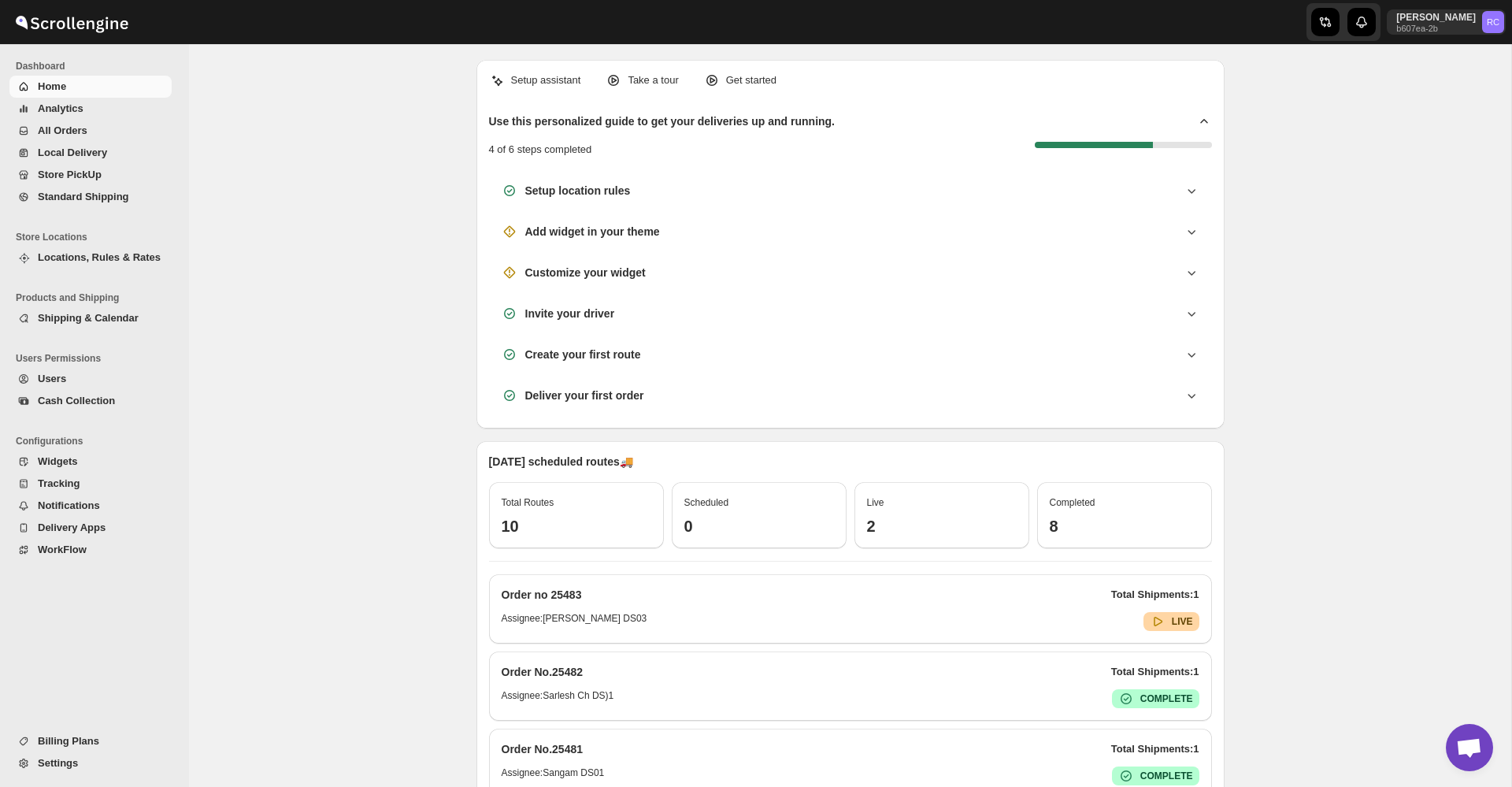
click at [120, 128] on span "All Orders" at bounding box center [103, 131] width 131 height 16
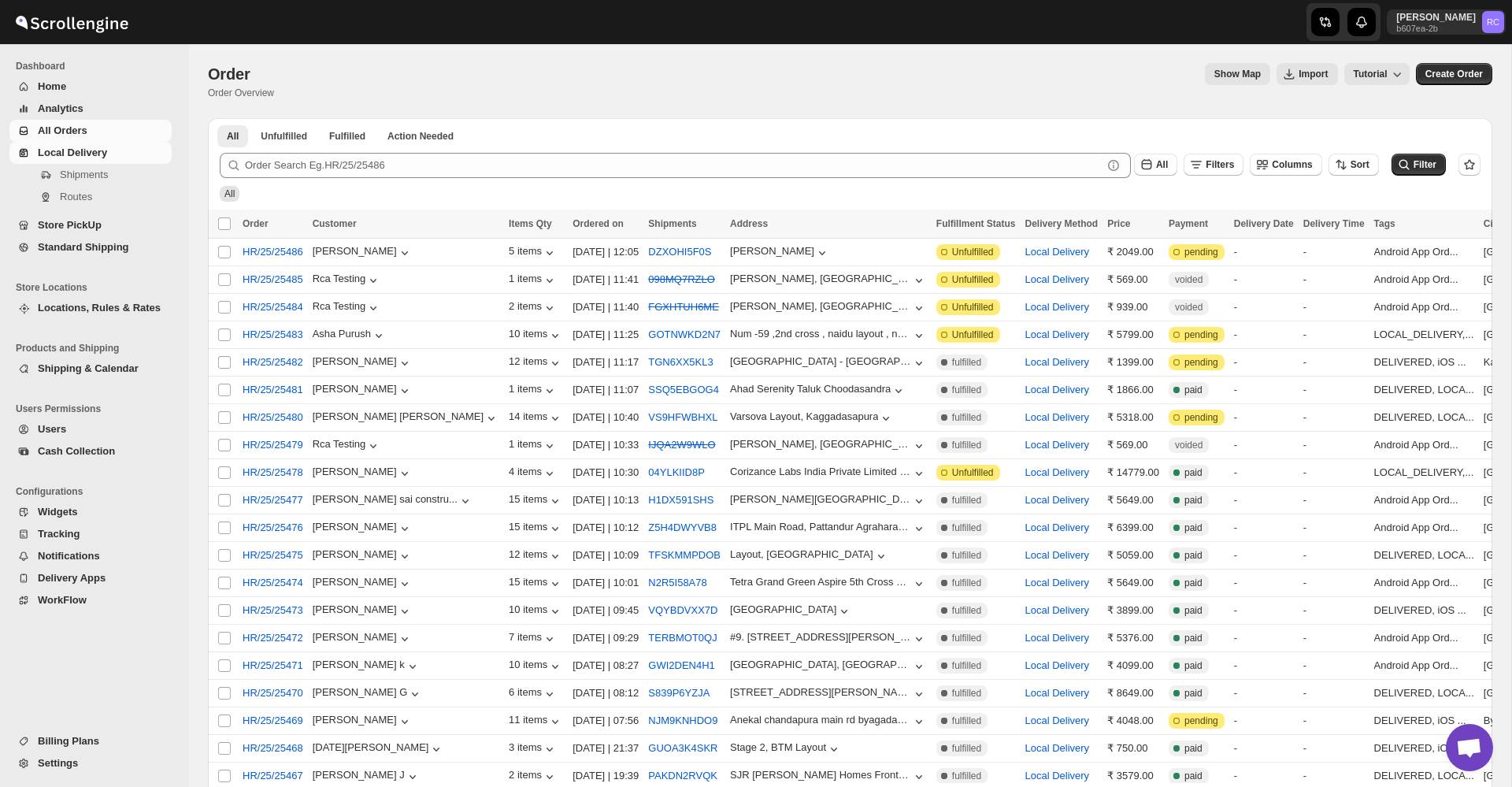
click at [78, 154] on span "Local Delivery" at bounding box center [72, 152] width 70 height 12
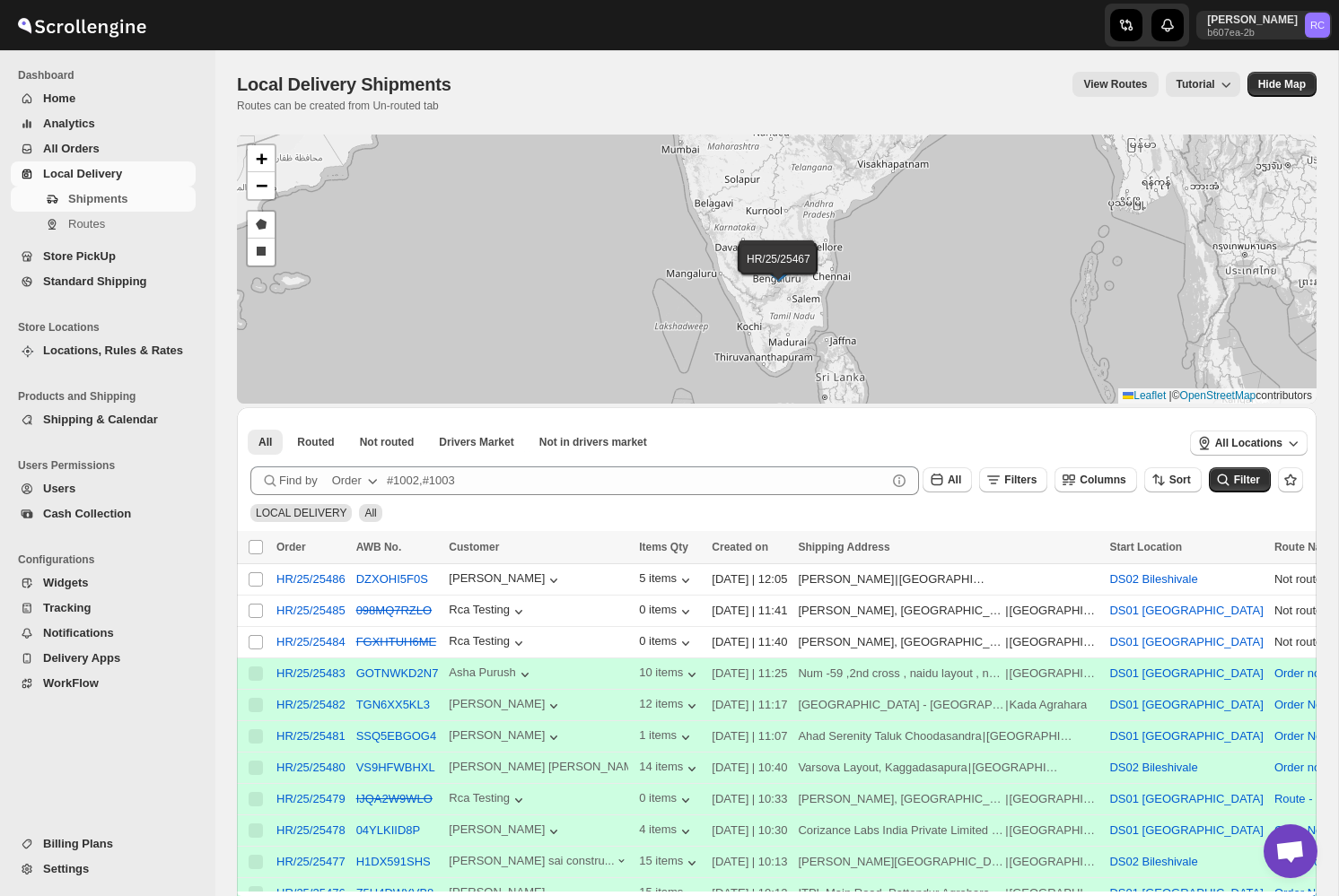
click at [87, 90] on span "Home" at bounding box center [118, 98] width 149 height 18
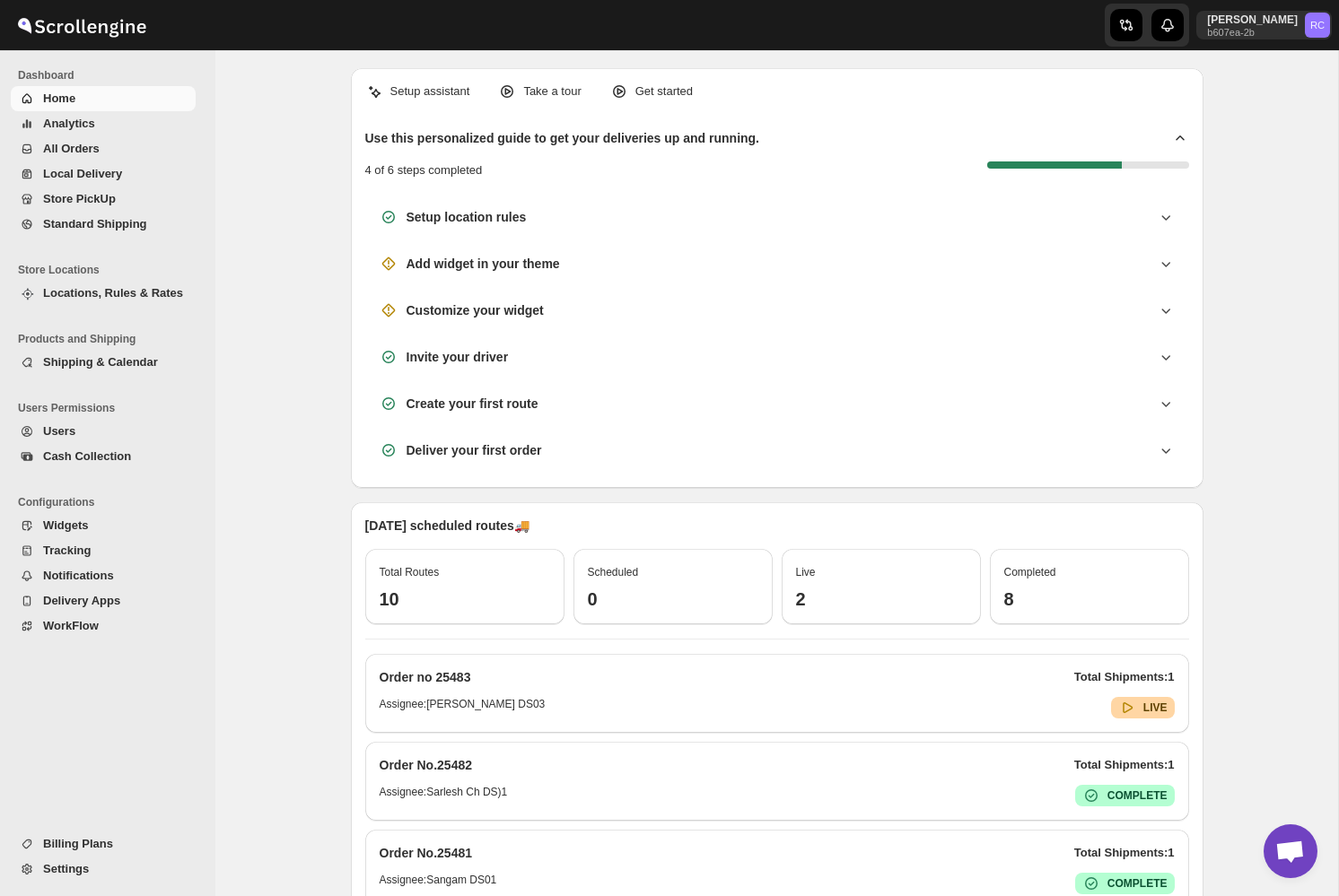
click at [88, 122] on span "Analytics" at bounding box center [68, 123] width 52 height 14
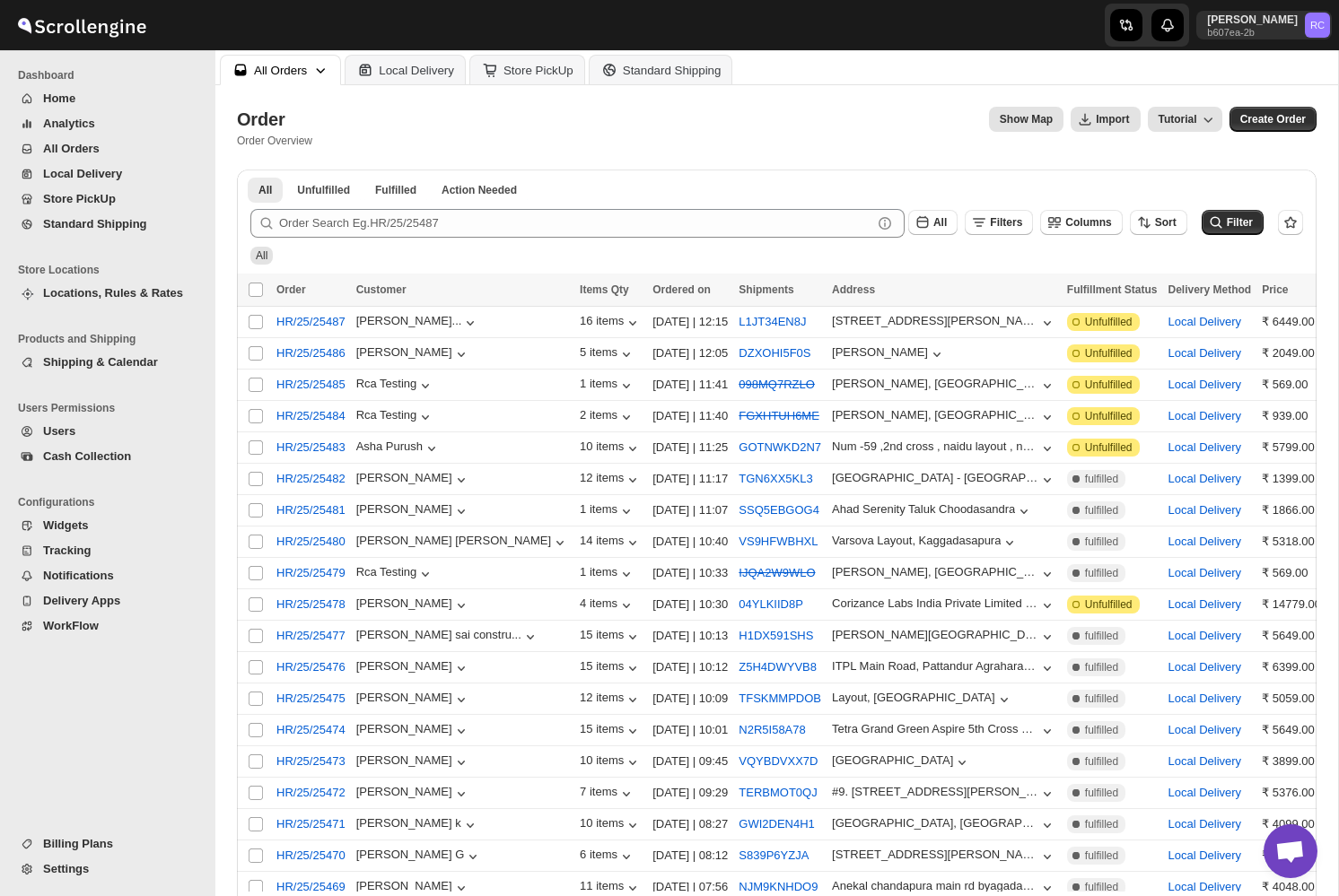
click at [391, 51] on div "All Orders Local Delivery Store PickUp Standard Shipping" at bounding box center [776, 67] width 1122 height 35
click at [402, 65] on div "Local Delivery" at bounding box center [416, 70] width 76 height 14
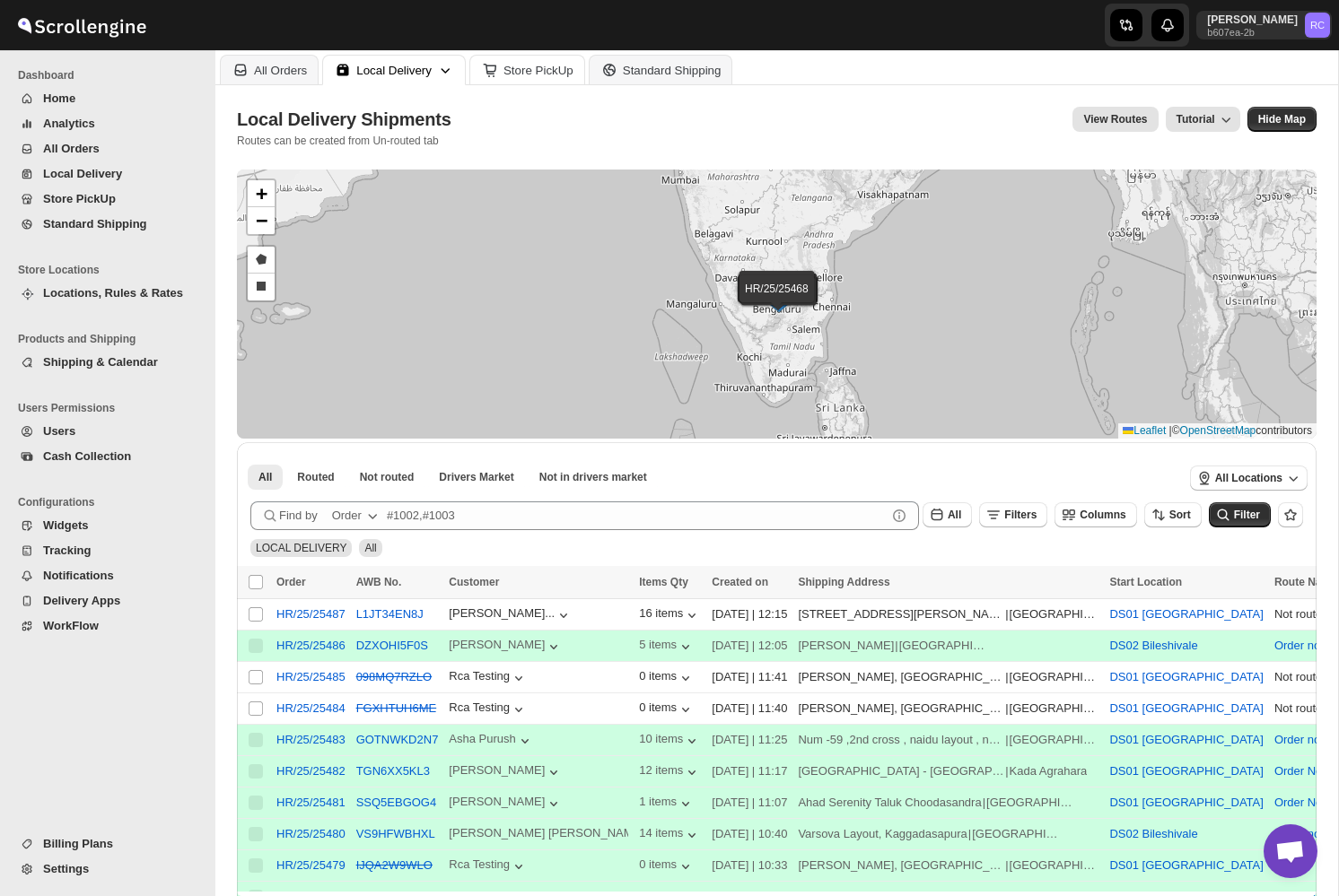
click at [533, 69] on div "Store PickUp" at bounding box center [538, 70] width 70 height 14
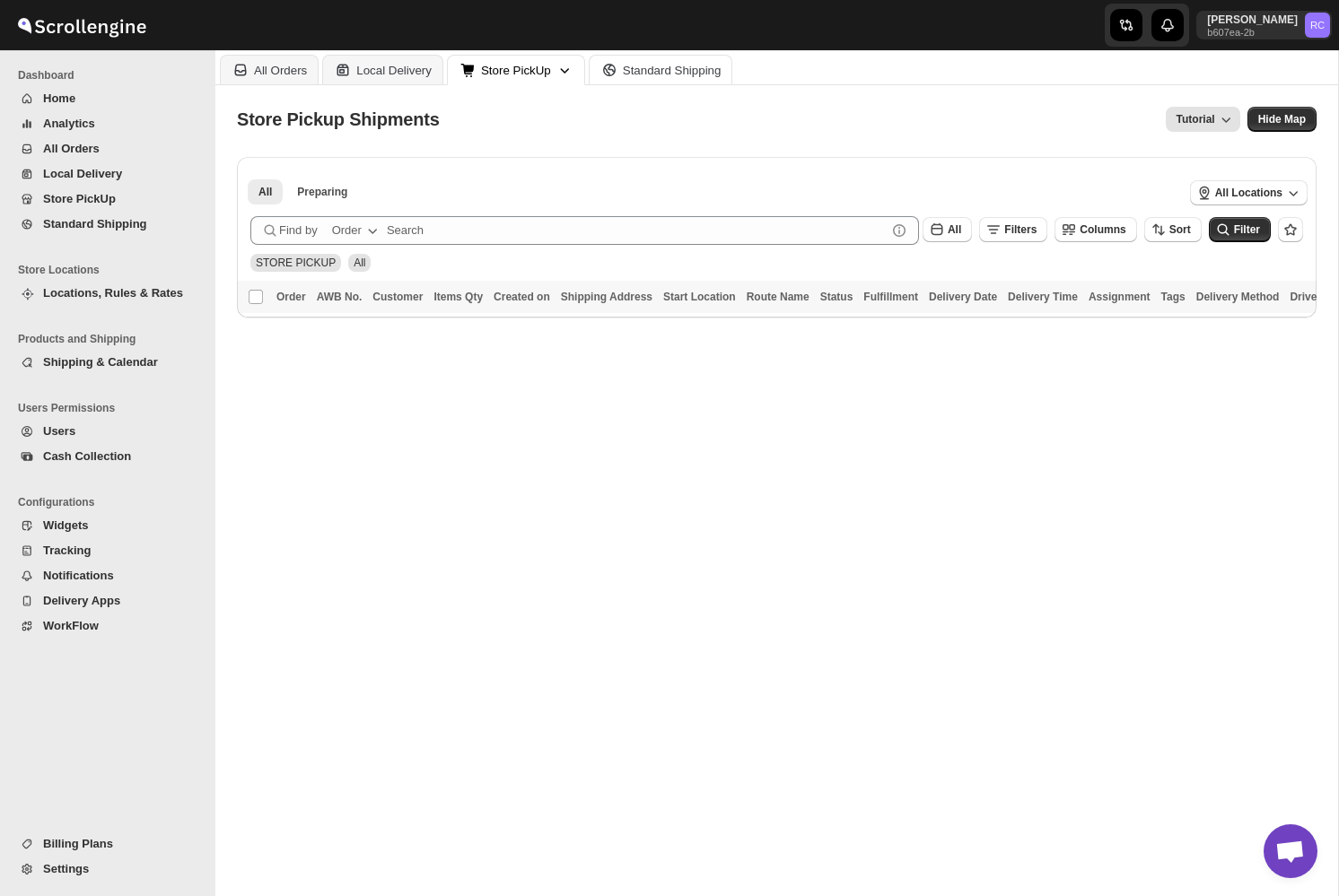
click at [643, 65] on div "Standard Shipping" at bounding box center [672, 70] width 98 height 14
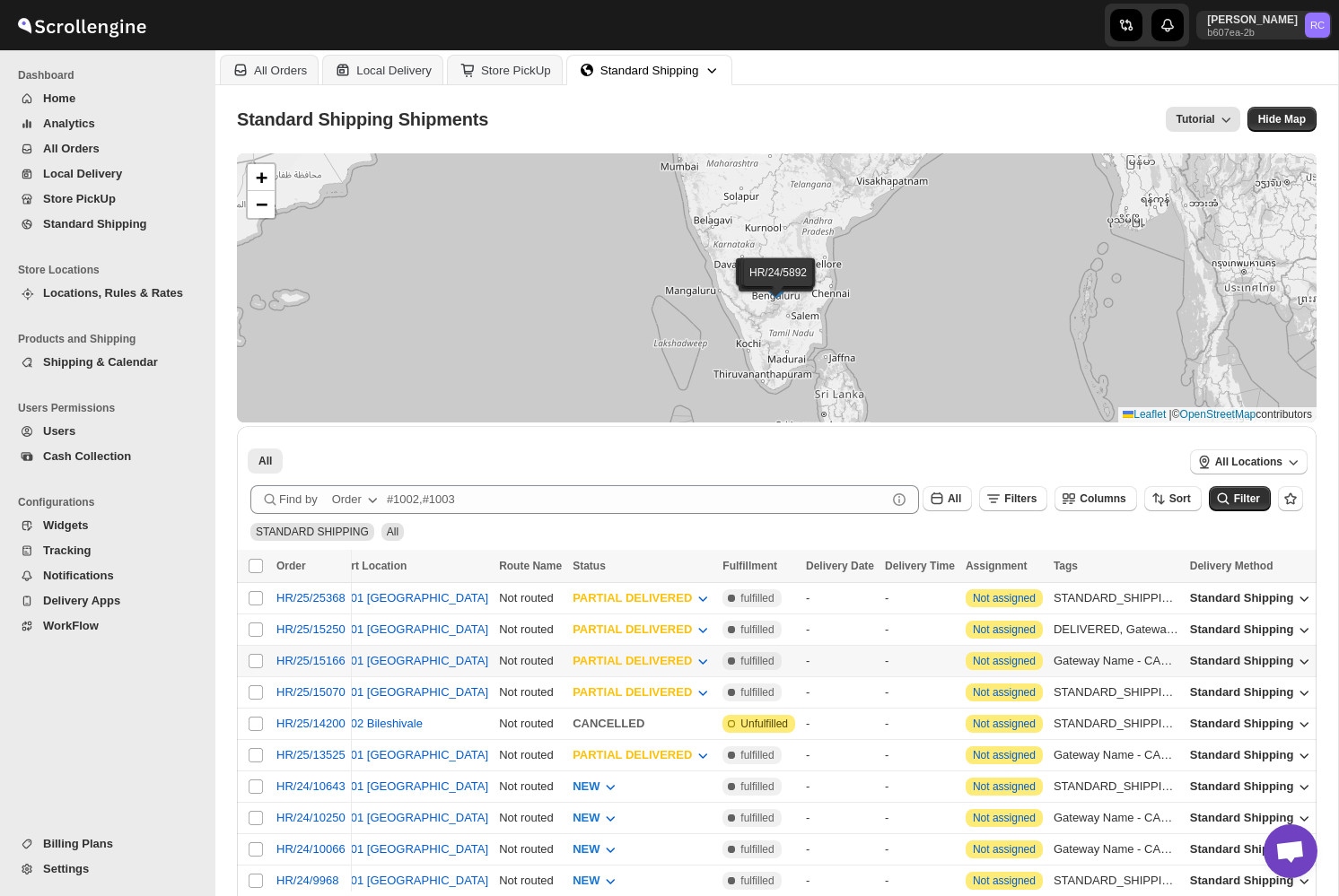
scroll to position [0, 751]
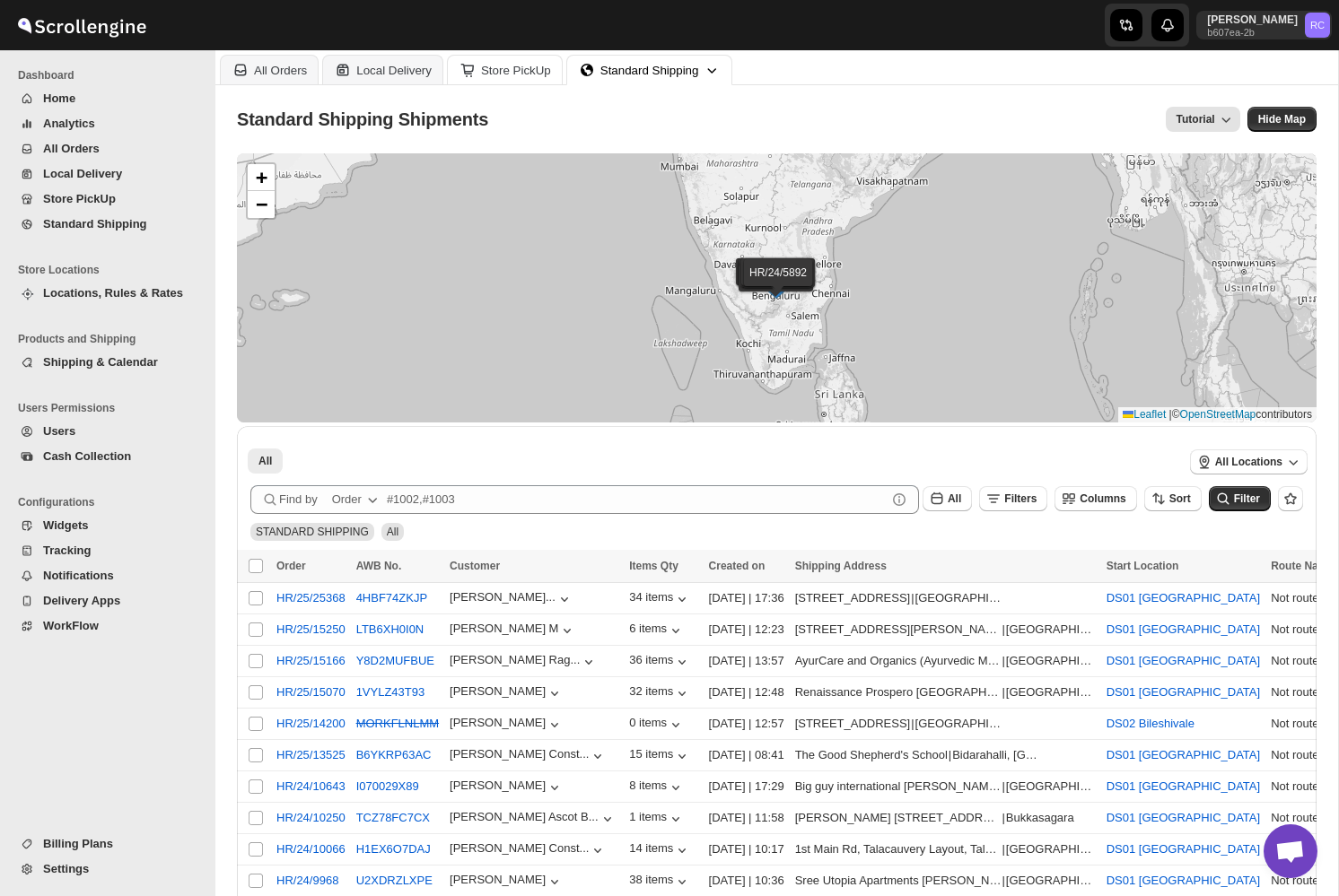
click at [506, 80] on button "Store PickUp" at bounding box center [505, 69] width 116 height 30
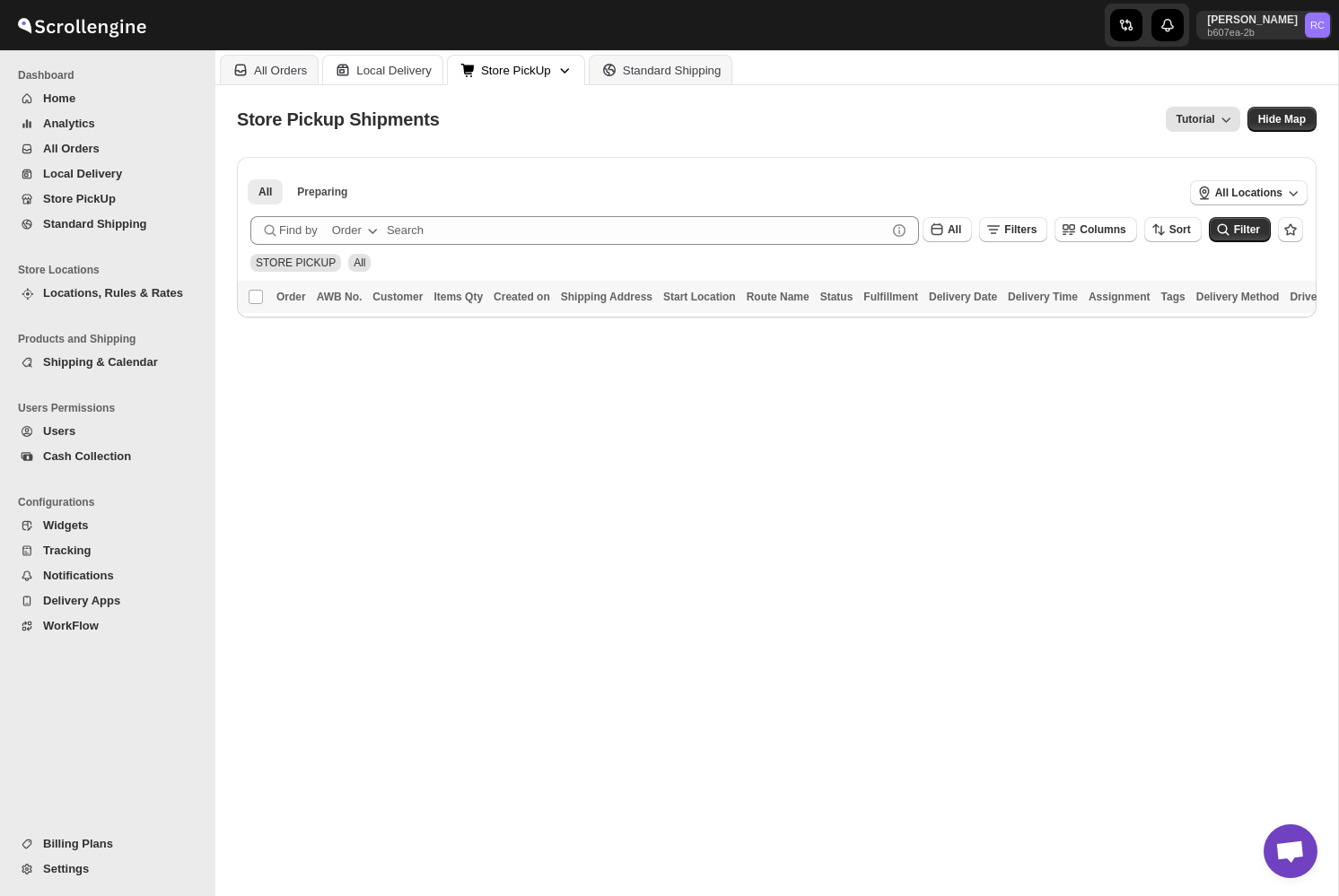
click at [383, 65] on div "Local Delivery" at bounding box center [394, 70] width 76 height 14
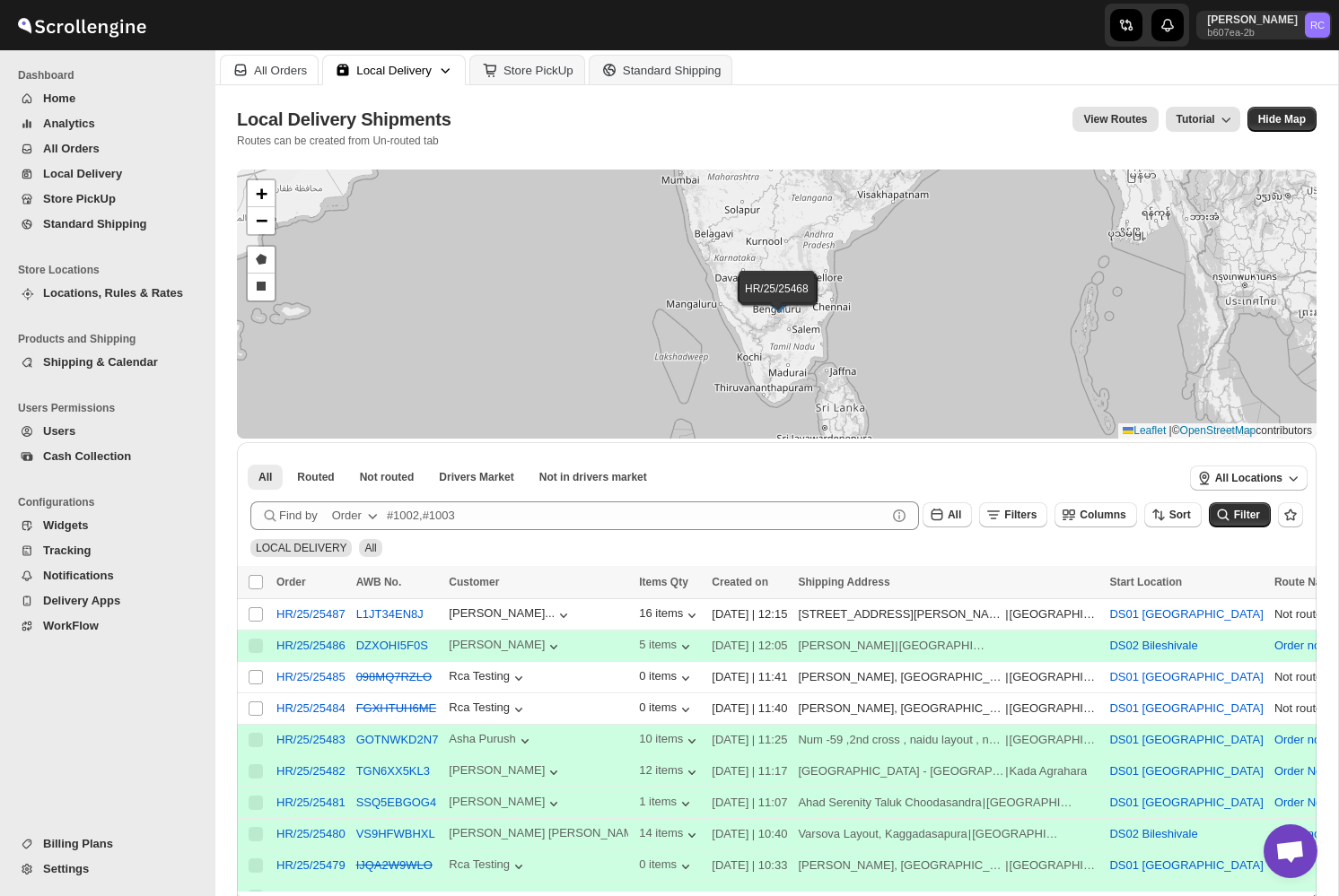
click at [265, 69] on div "All Orders" at bounding box center [281, 70] width 53 height 14
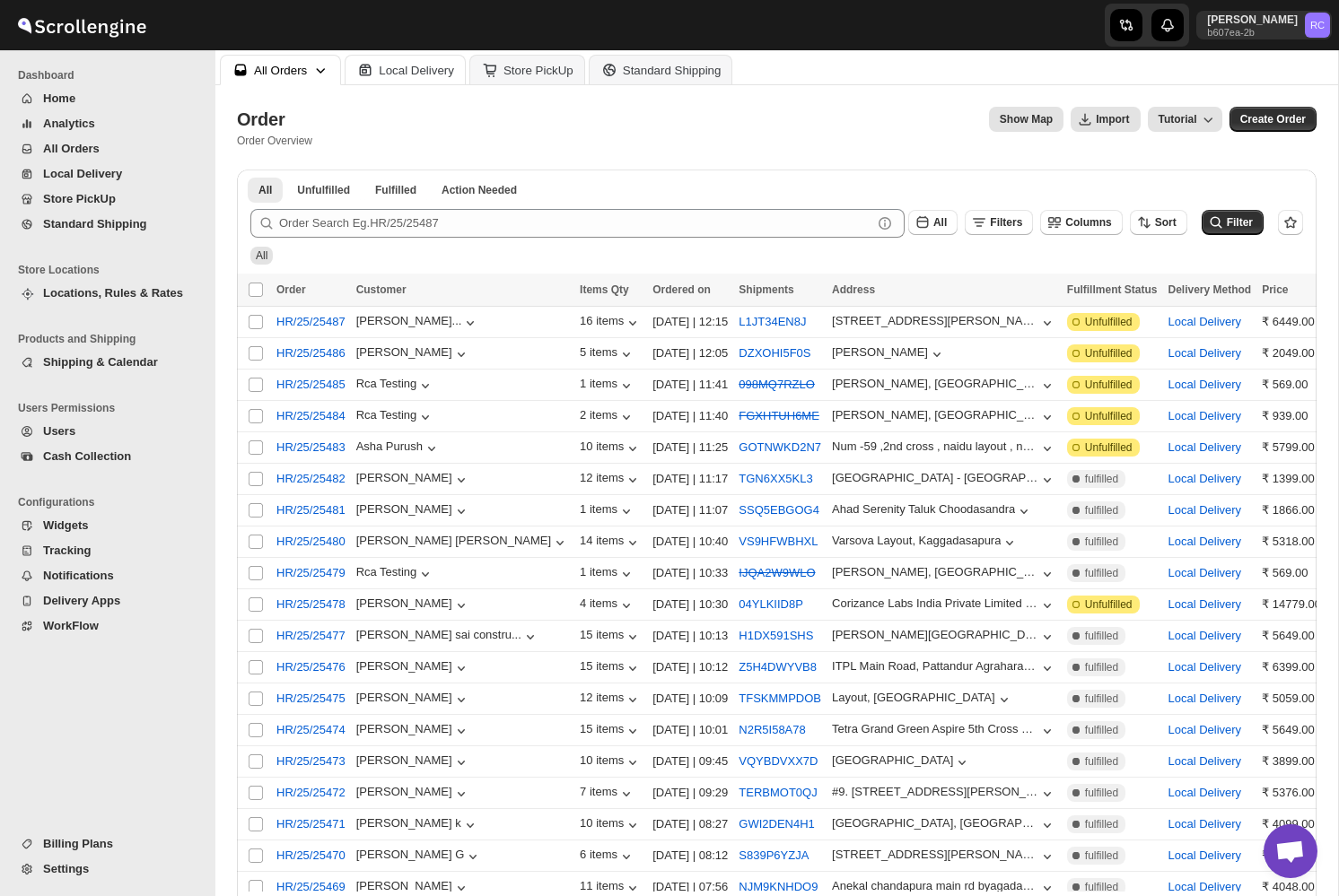
click at [420, 64] on div "Local Delivery" at bounding box center [416, 70] width 76 height 14
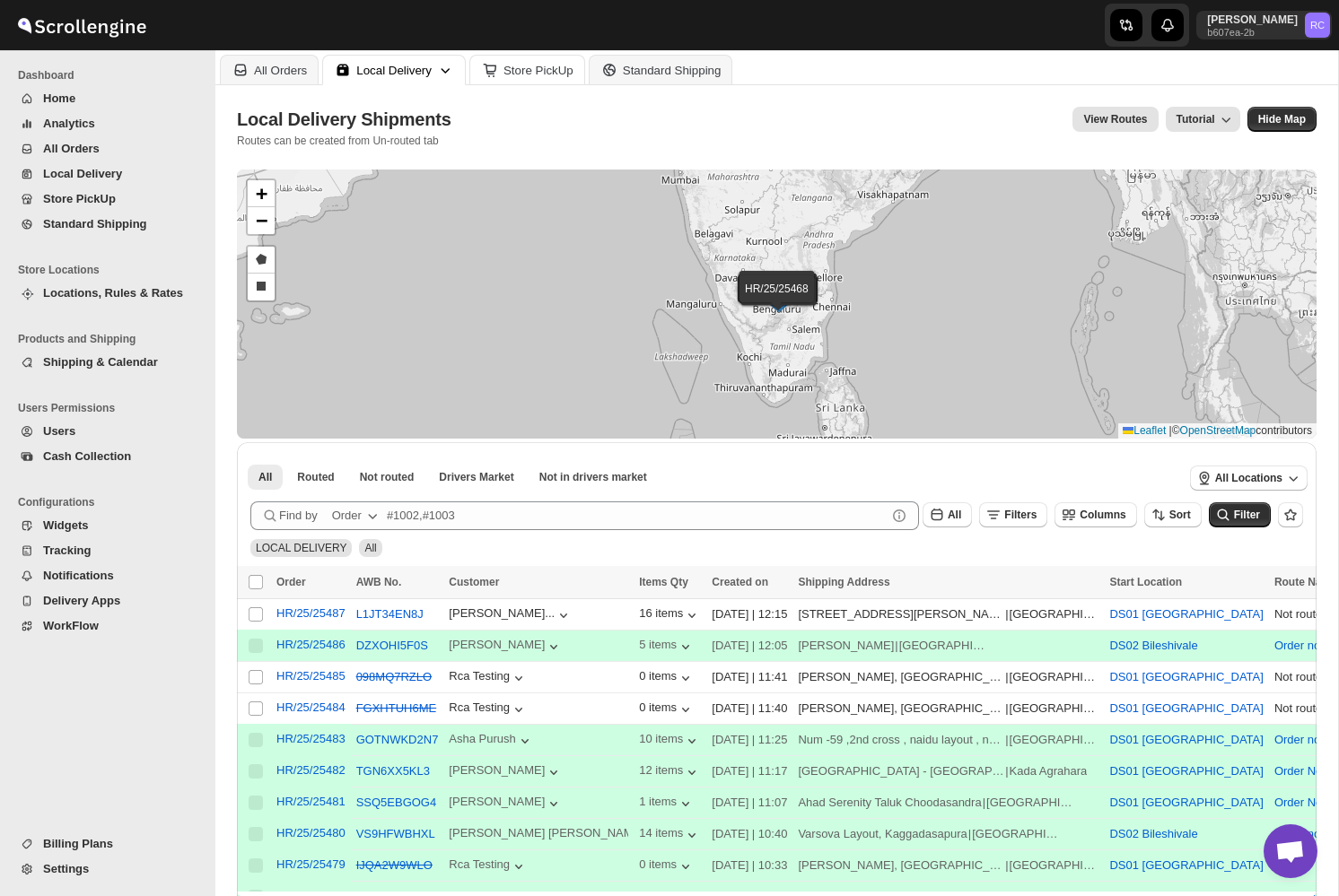
click at [523, 64] on div "Store PickUp" at bounding box center [538, 70] width 70 height 14
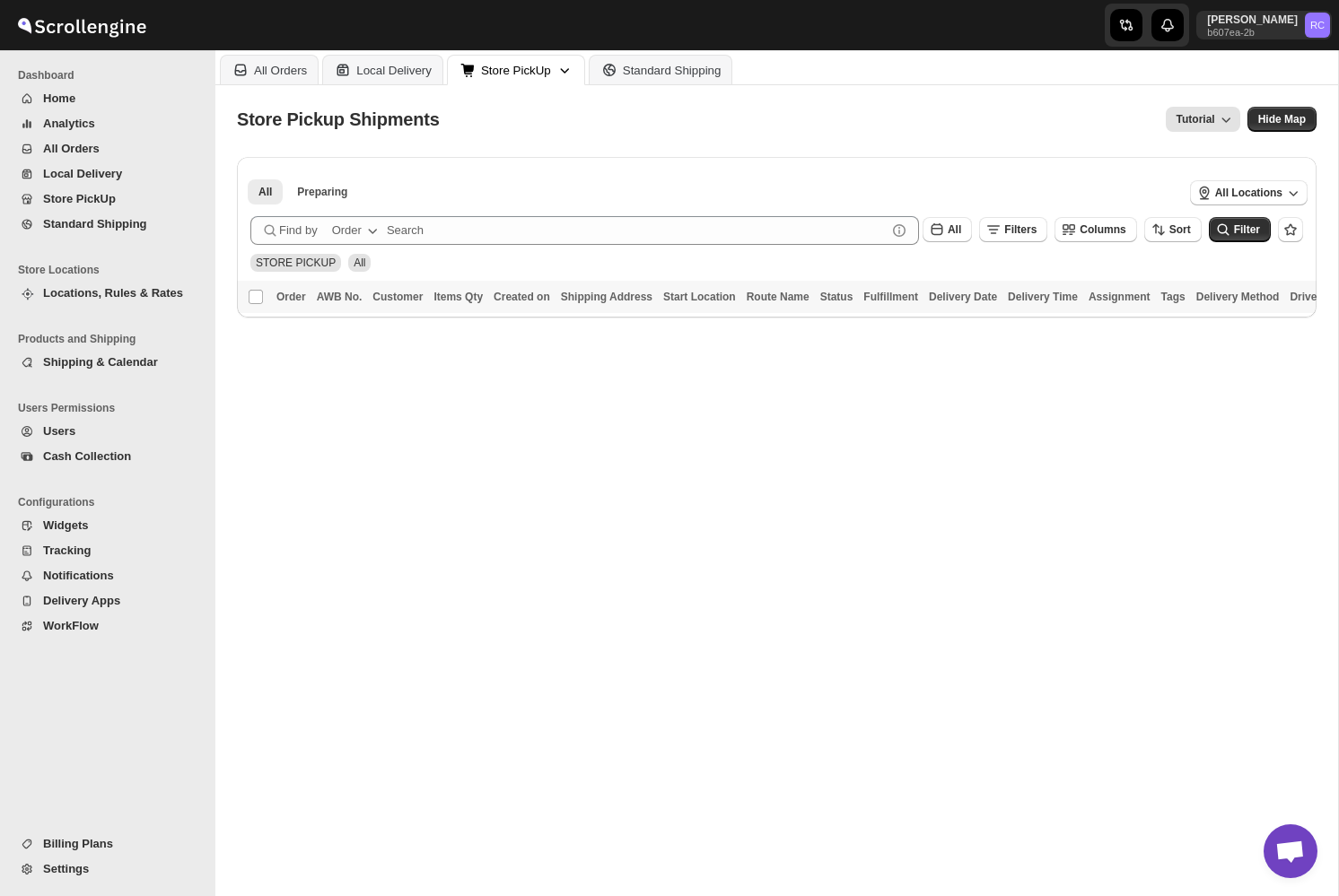
click at [688, 73] on div "Standard Shipping" at bounding box center [672, 70] width 98 height 14
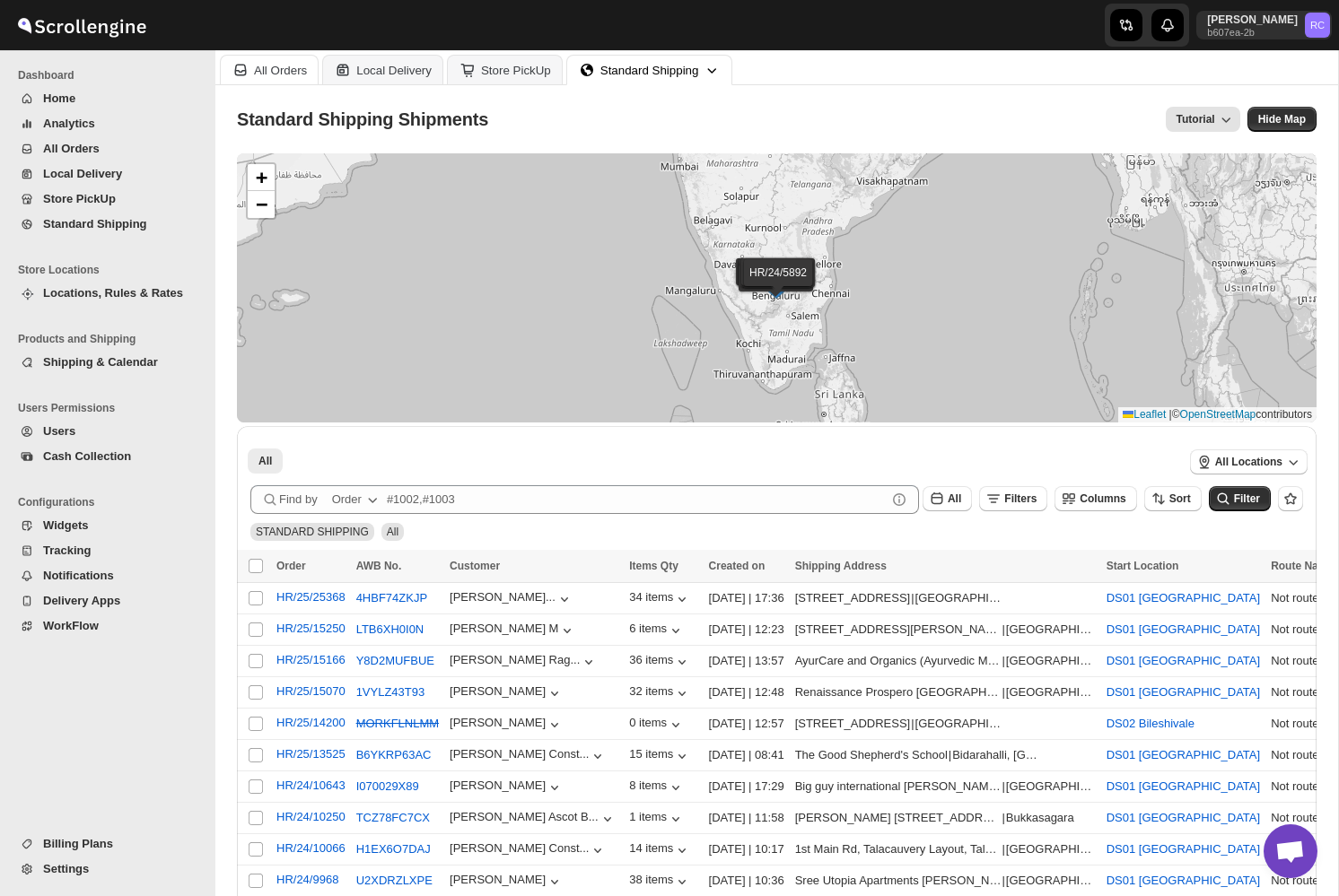
click at [264, 71] on div "All Orders" at bounding box center [281, 70] width 53 height 14
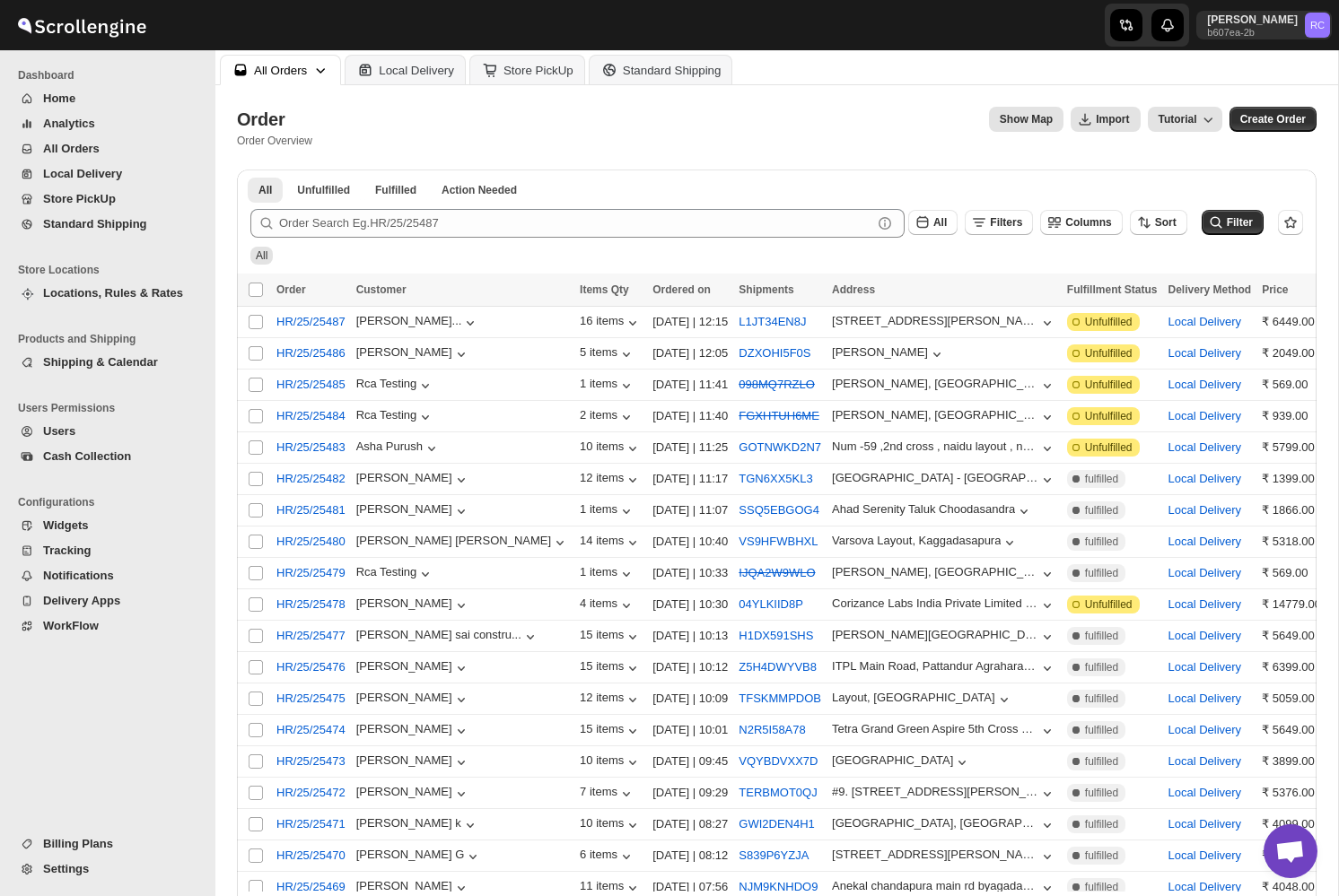
click at [107, 122] on span "Analytics" at bounding box center [118, 124] width 149 height 18
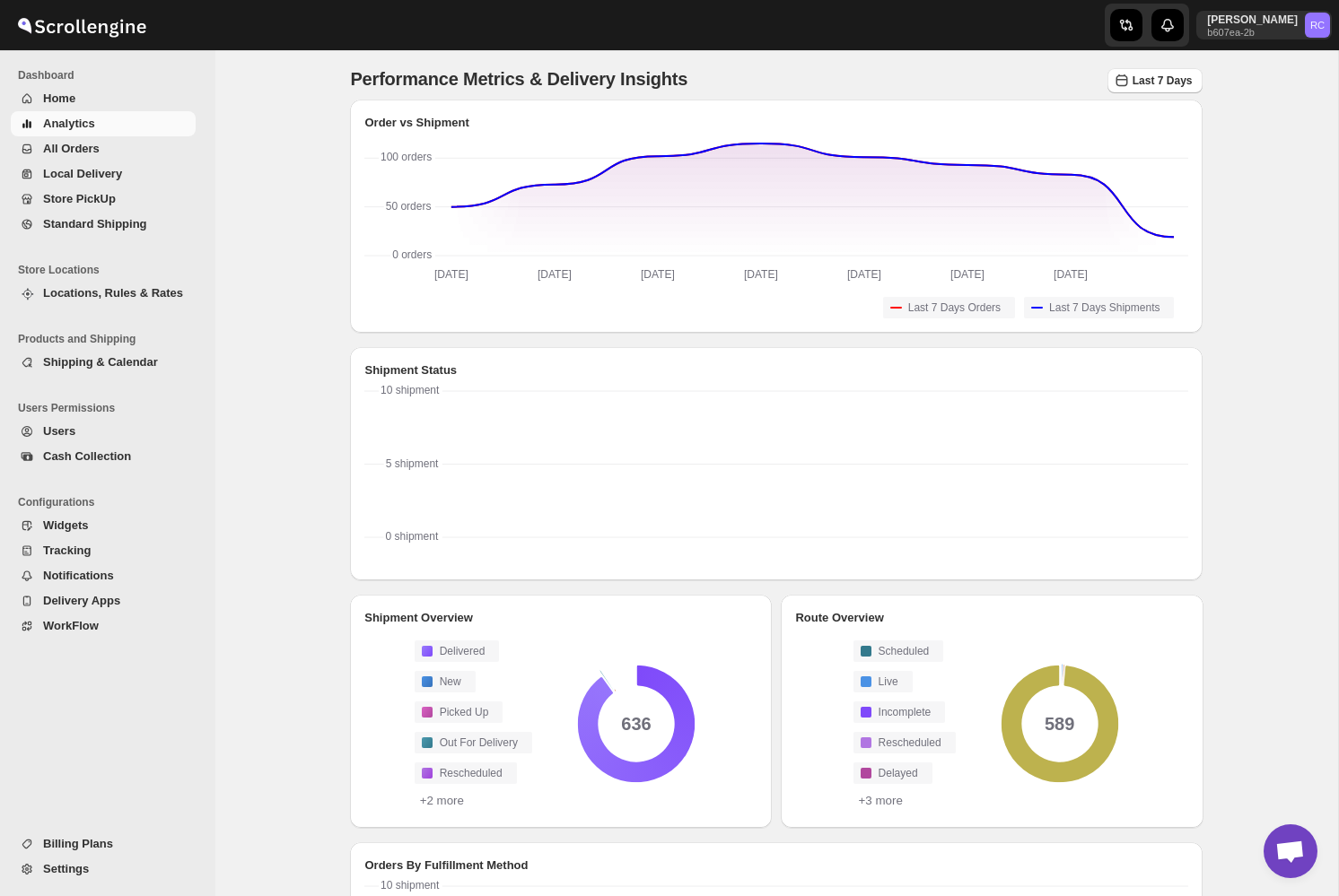
click at [106, 105] on span "Home" at bounding box center [118, 98] width 149 height 18
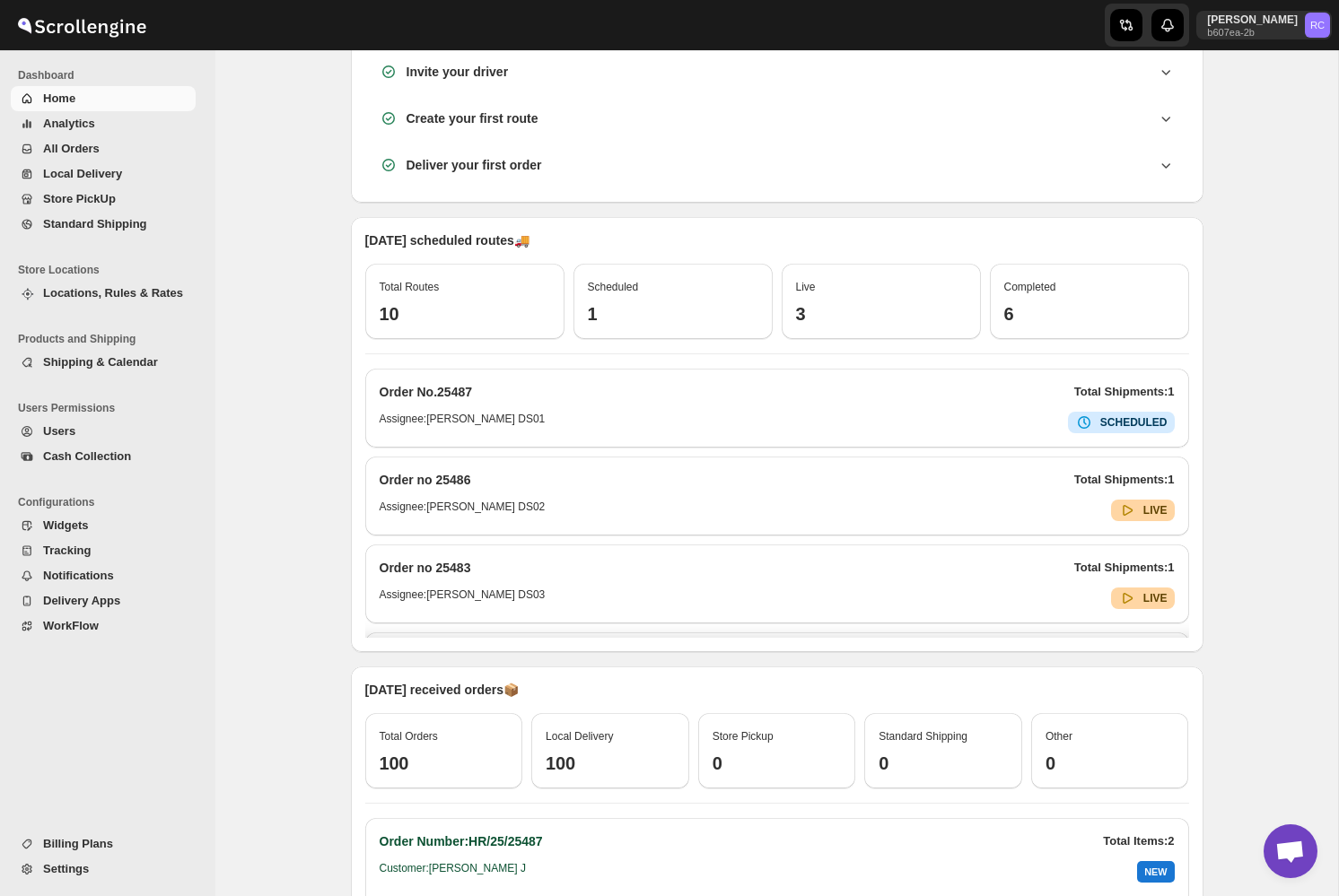
click at [95, 137] on button "All Orders" at bounding box center [103, 149] width 185 height 25
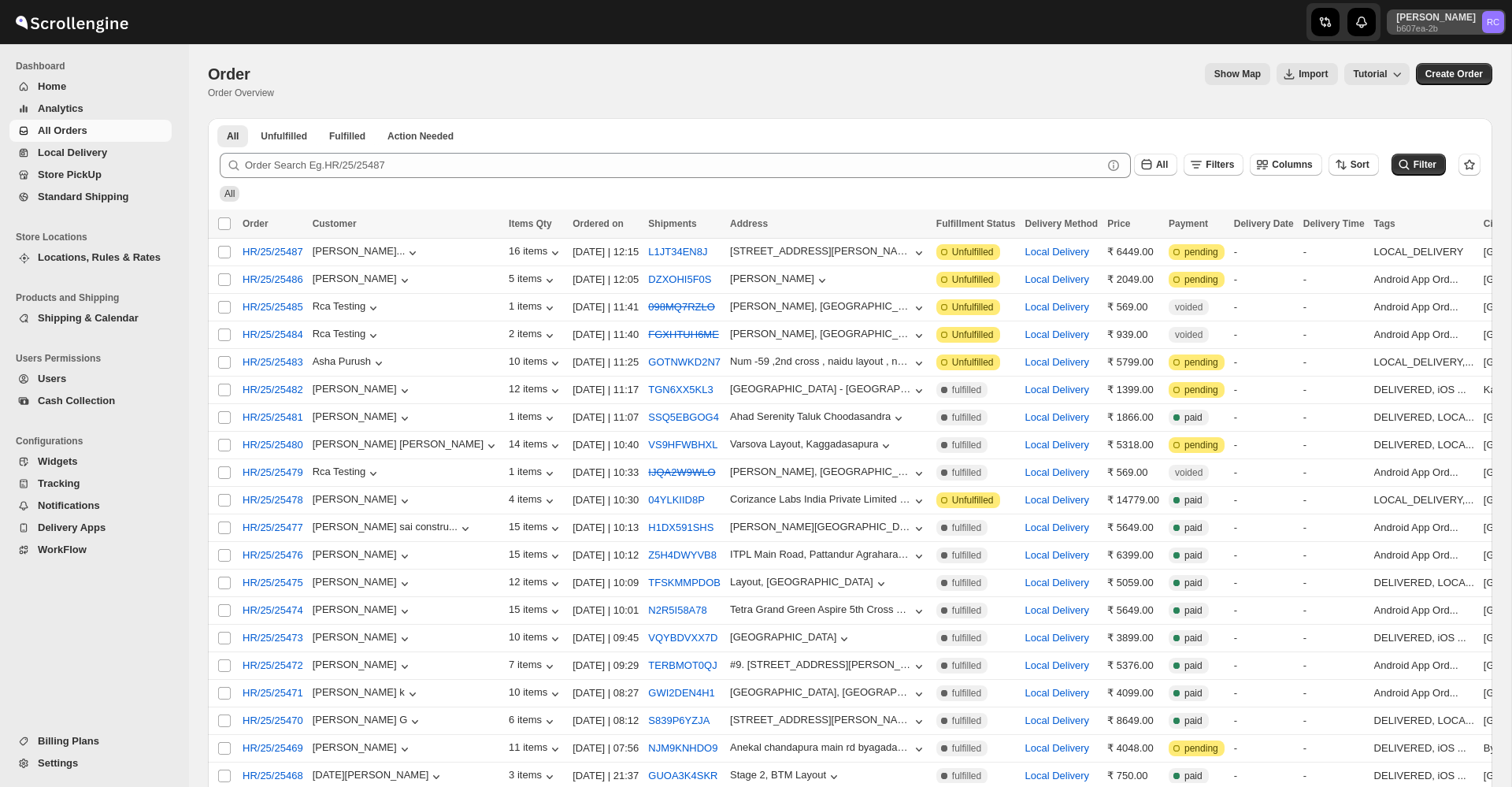
click at [1446, 15] on p "Rahul Chopra" at bounding box center [1435, 18] width 79 height 13
click at [1437, 182] on button "Logout" at bounding box center [1454, 173] width 93 height 26
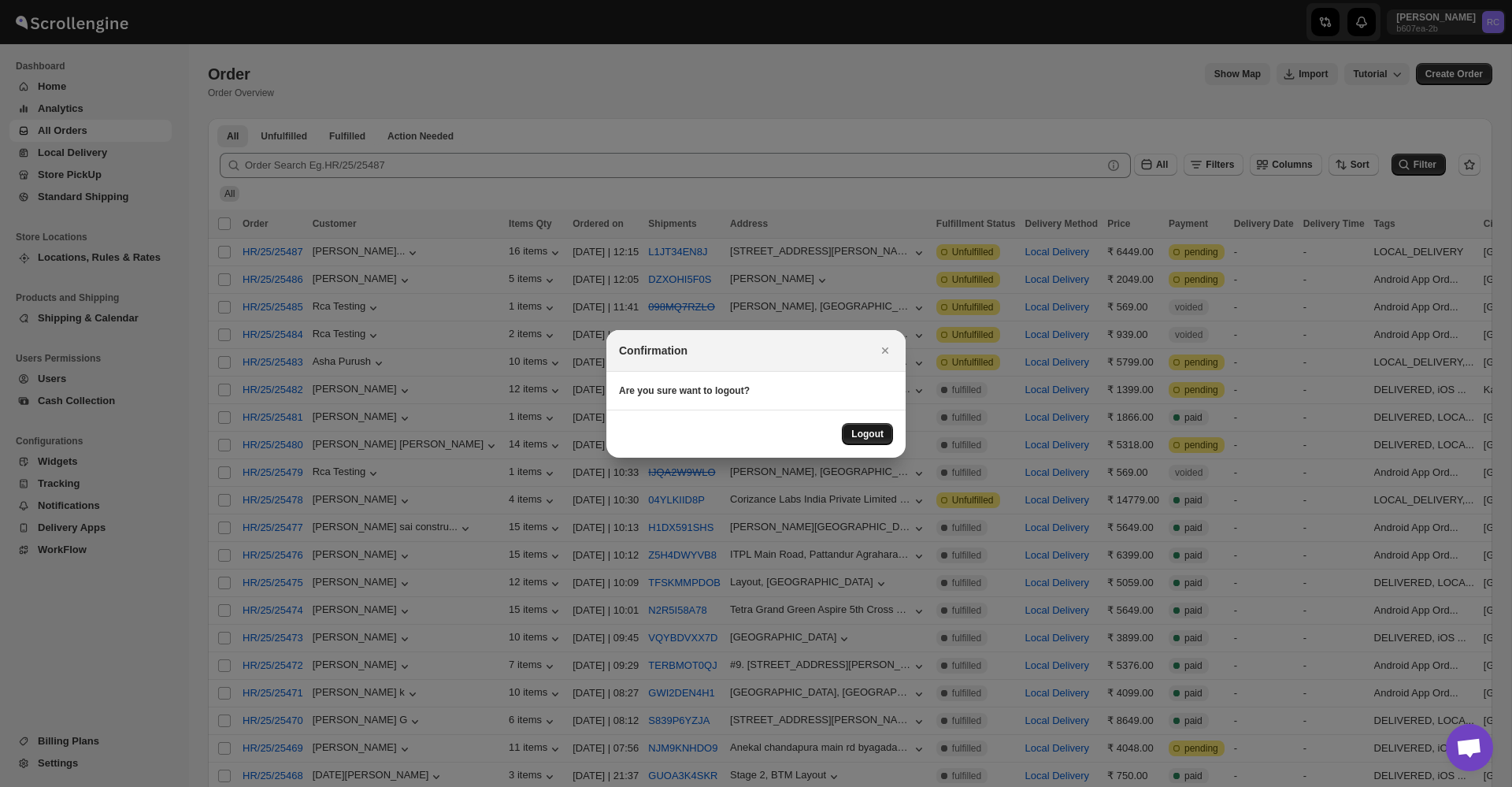
click at [878, 436] on span "Logout" at bounding box center [868, 434] width 32 height 13
